Goal: Find specific page/section: Find specific page/section

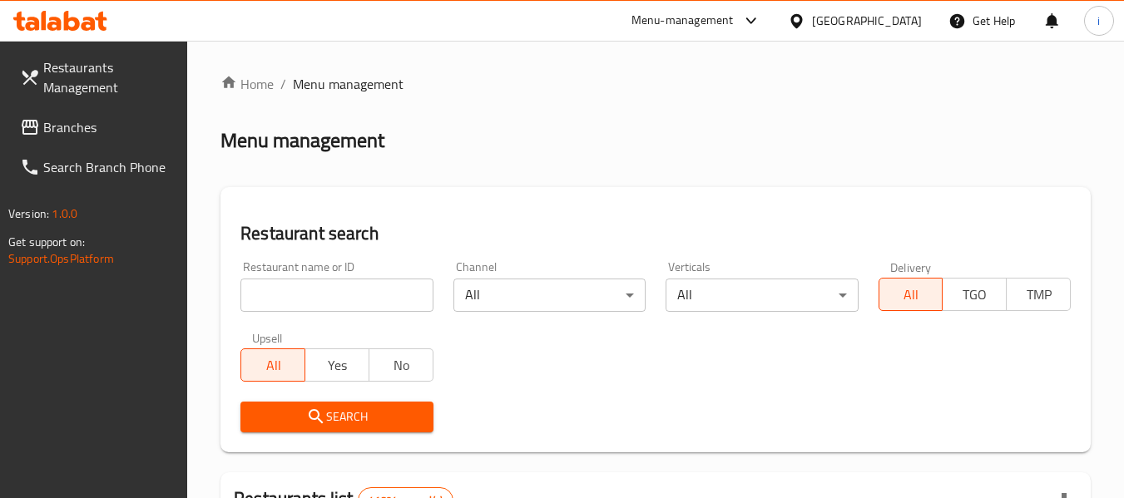
click at [107, 127] on span "Branches" at bounding box center [108, 127] width 131 height 20
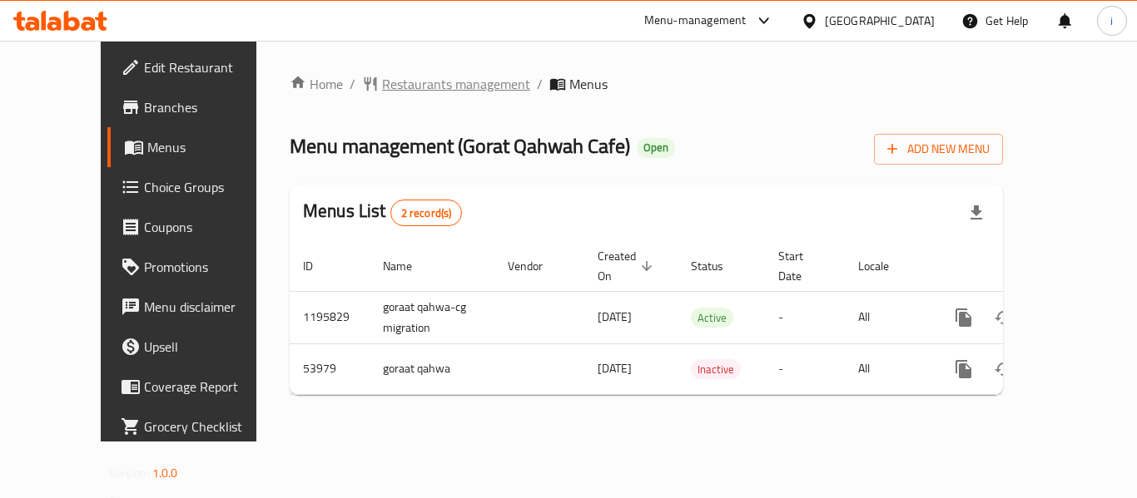
click at [386, 86] on span "Restaurants management" at bounding box center [456, 84] width 148 height 20
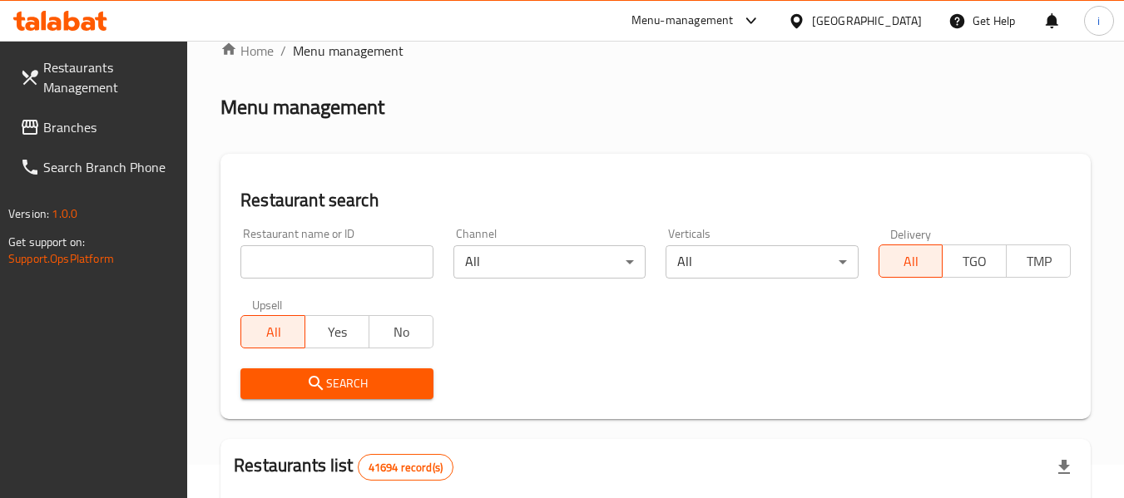
scroll to position [83, 0]
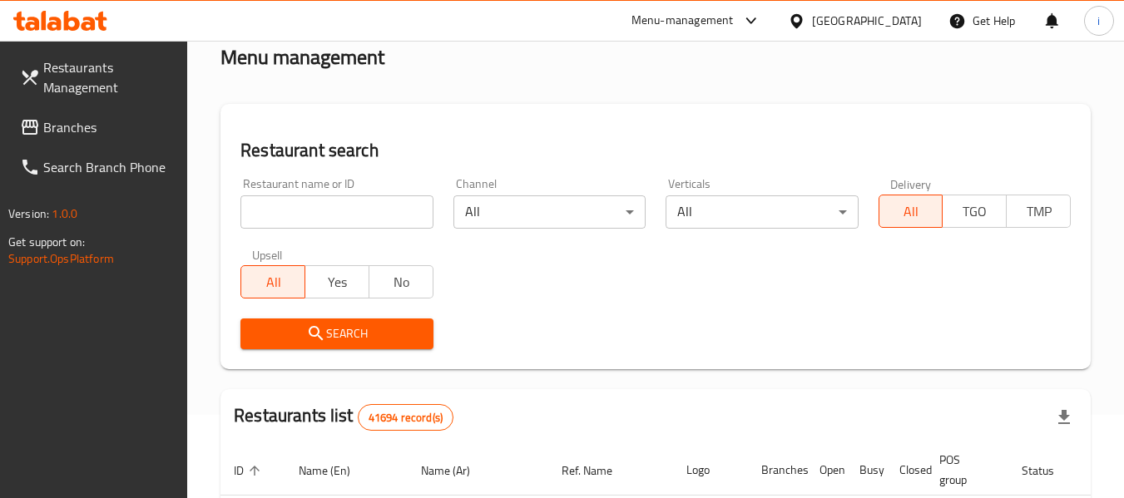
click at [373, 210] on input "search" at bounding box center [336, 212] width 192 height 33
paste input "26695"
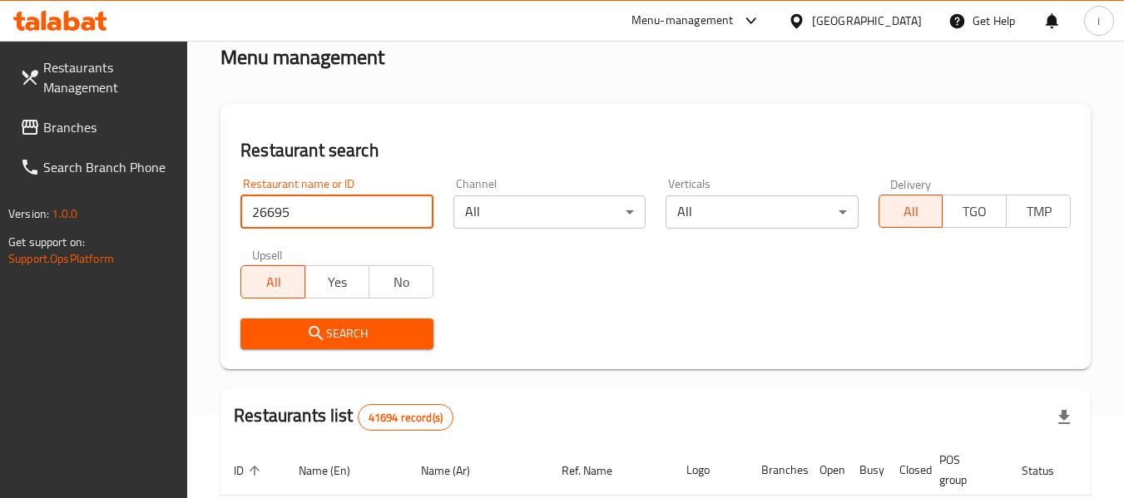
type input "26695"
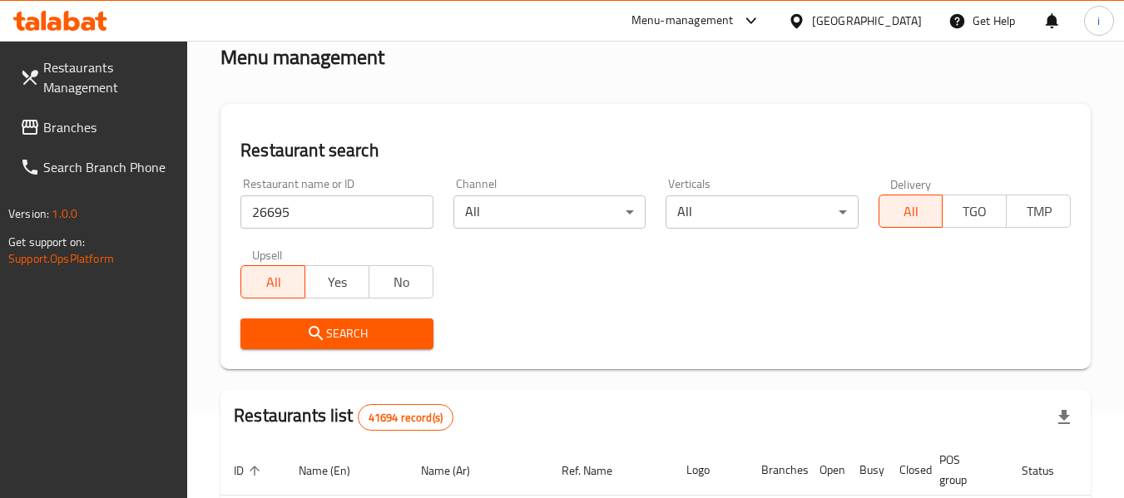
click at [320, 331] on icon "submit" at bounding box center [316, 333] width 14 height 14
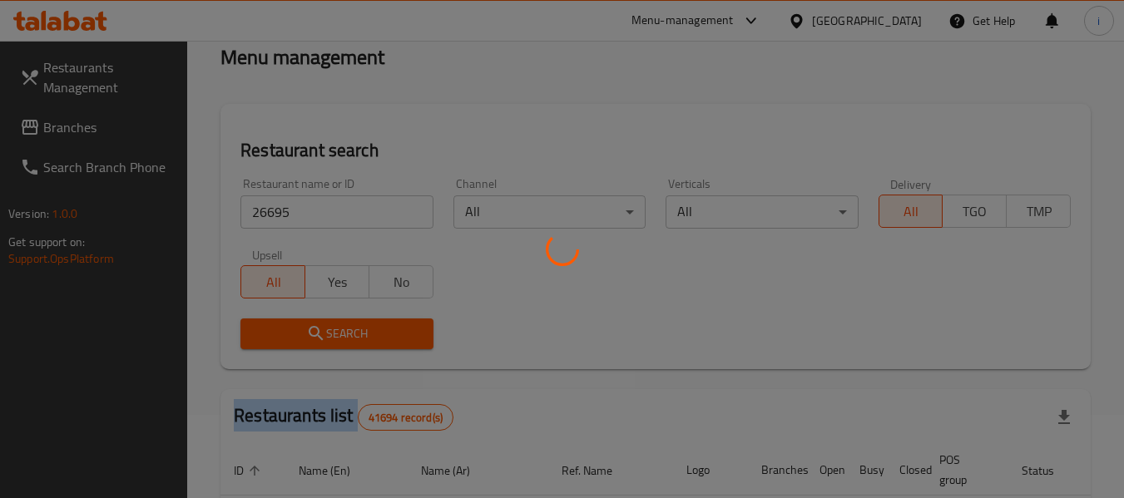
click at [320, 331] on div at bounding box center [562, 249] width 1124 height 498
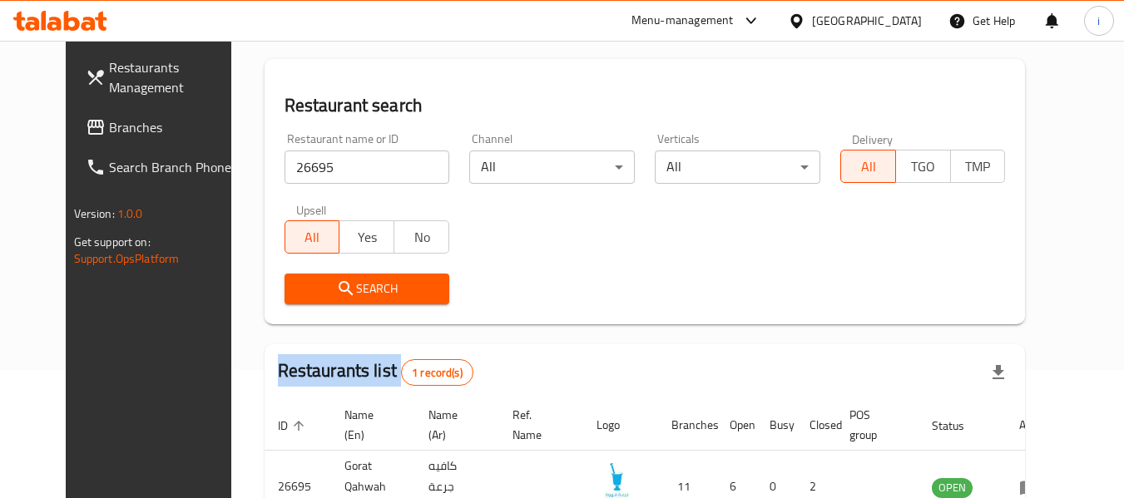
scroll to position [166, 0]
